Goal: Check status: Check status

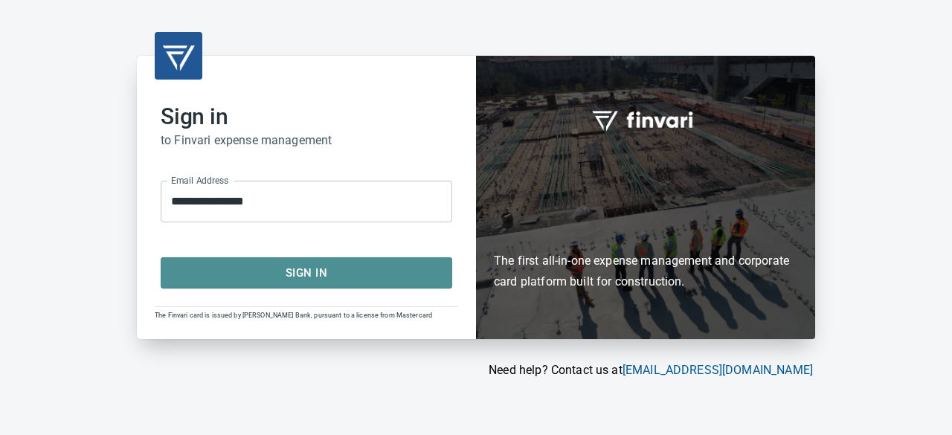
click at [239, 270] on span "Sign In" at bounding box center [306, 272] width 259 height 19
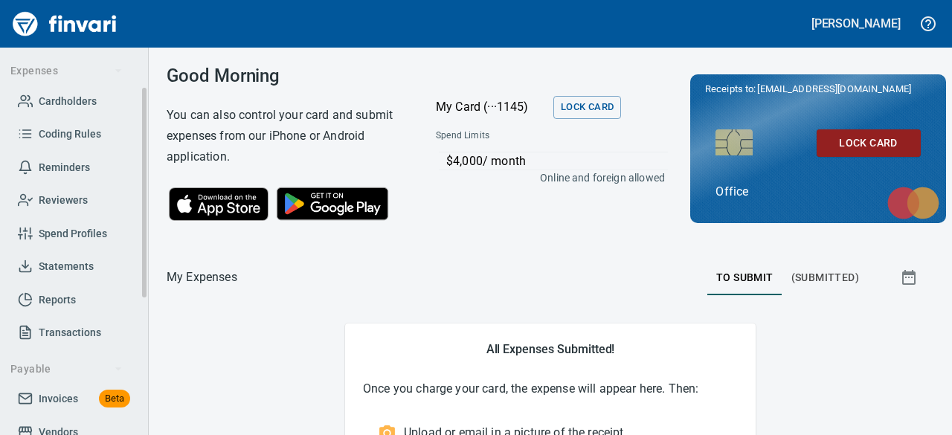
scroll to position [149, 0]
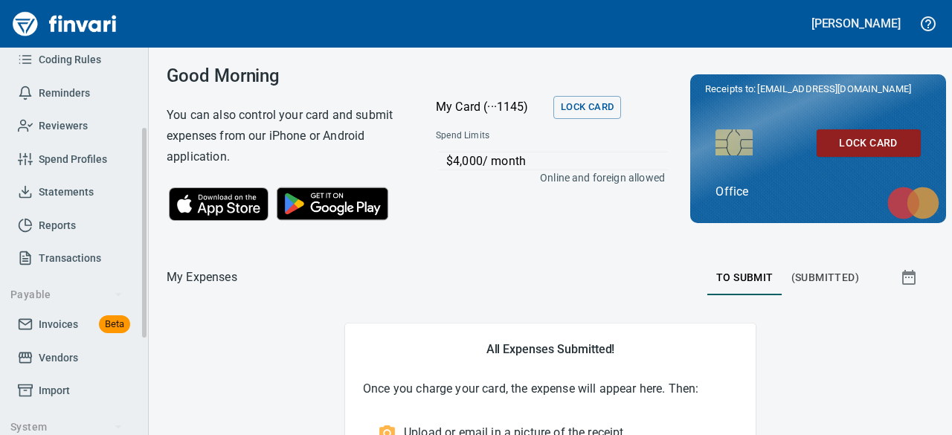
click at [37, 335] on link "Invoices Beta" at bounding box center [74, 324] width 124 height 33
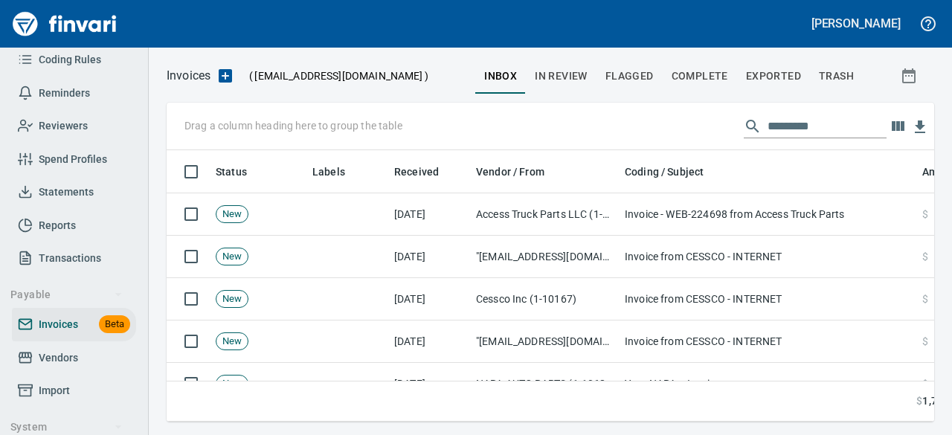
scroll to position [248, 744]
click at [773, 125] on input "text" at bounding box center [826, 127] width 119 height 24
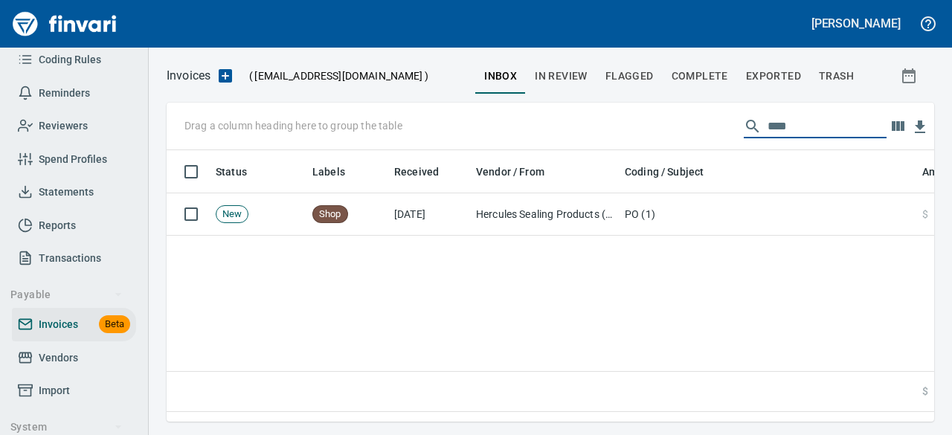
type input "****"
click at [576, 69] on span "In Review" at bounding box center [561, 76] width 53 height 19
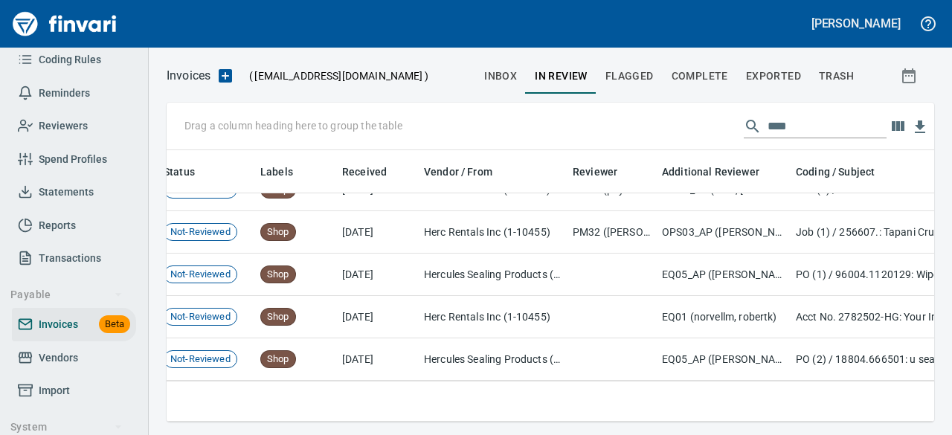
scroll to position [117, 0]
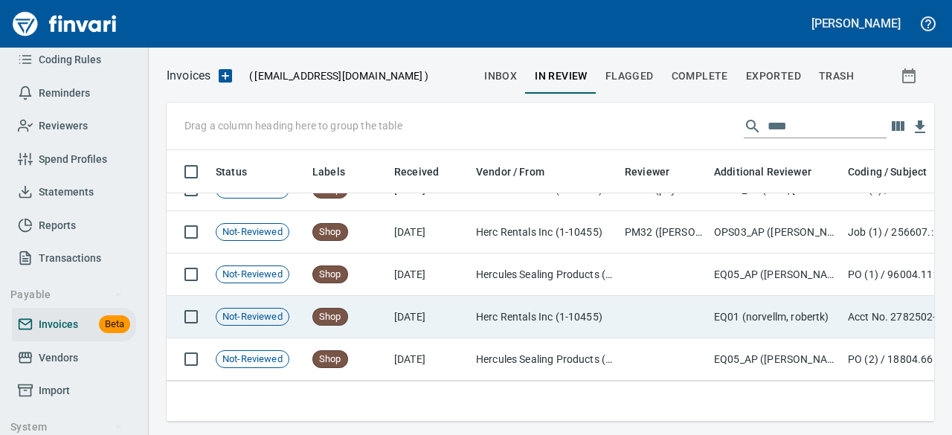
click at [531, 304] on td "Herc Rentals Inc (1-10455)" at bounding box center [544, 317] width 149 height 42
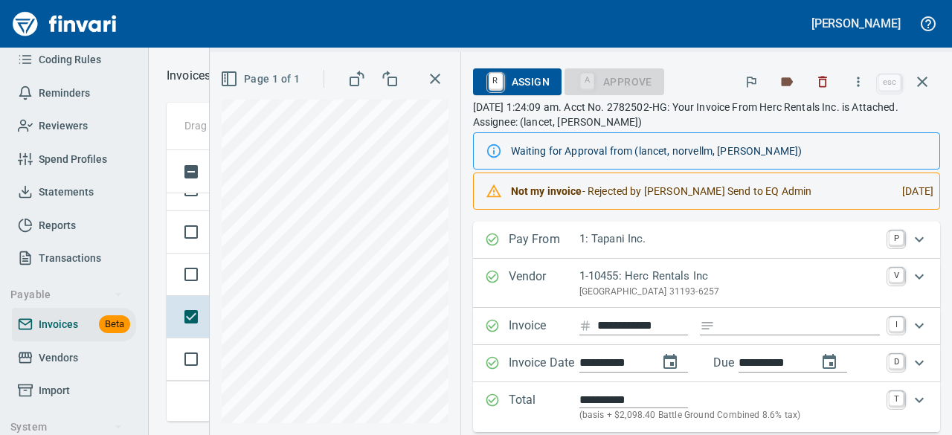
click at [437, 79] on icon "button" at bounding box center [435, 79] width 18 height 18
